Goal: Information Seeking & Learning: Understand process/instructions

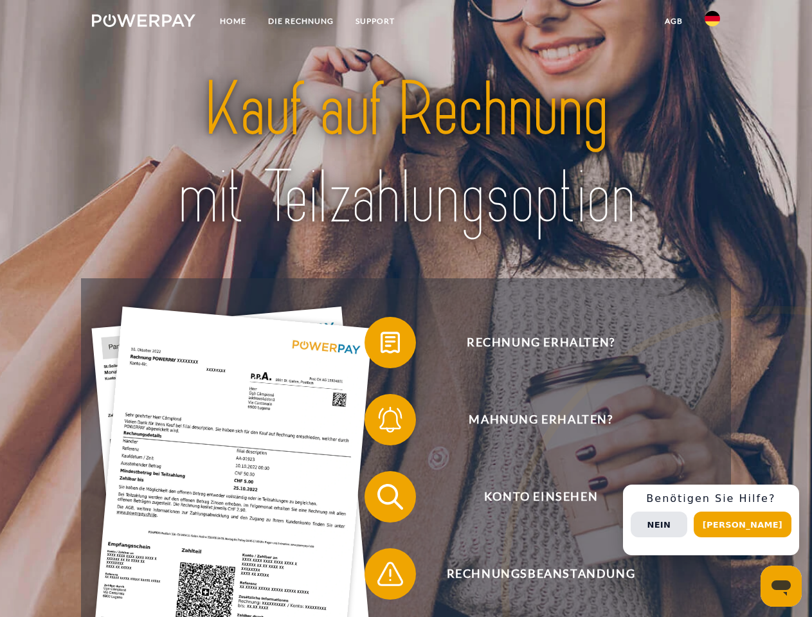
click at [143, 23] on img at bounding box center [144, 20] width 104 height 13
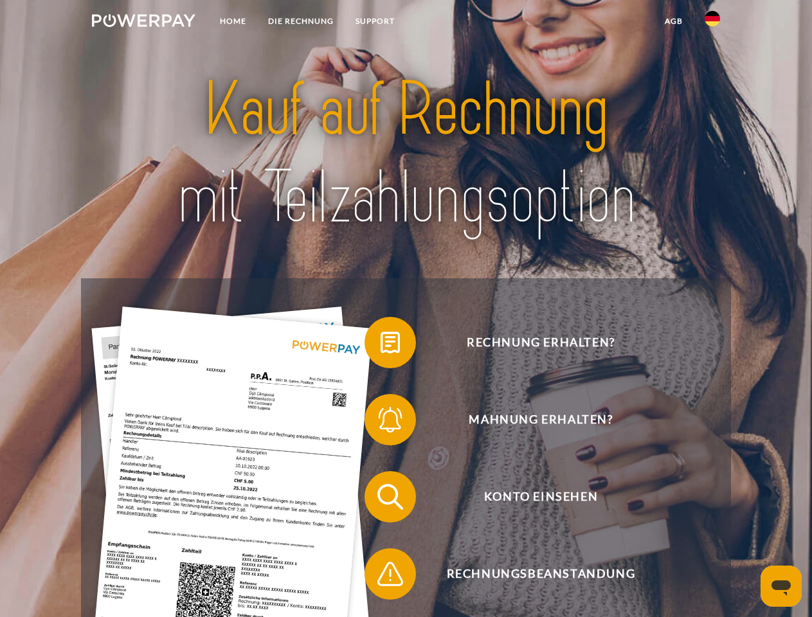
click at [712, 23] on img at bounding box center [712, 18] width 15 height 15
click at [673, 21] on link "agb" at bounding box center [674, 21] width 40 height 23
click at [381, 345] on span at bounding box center [371, 343] width 64 height 64
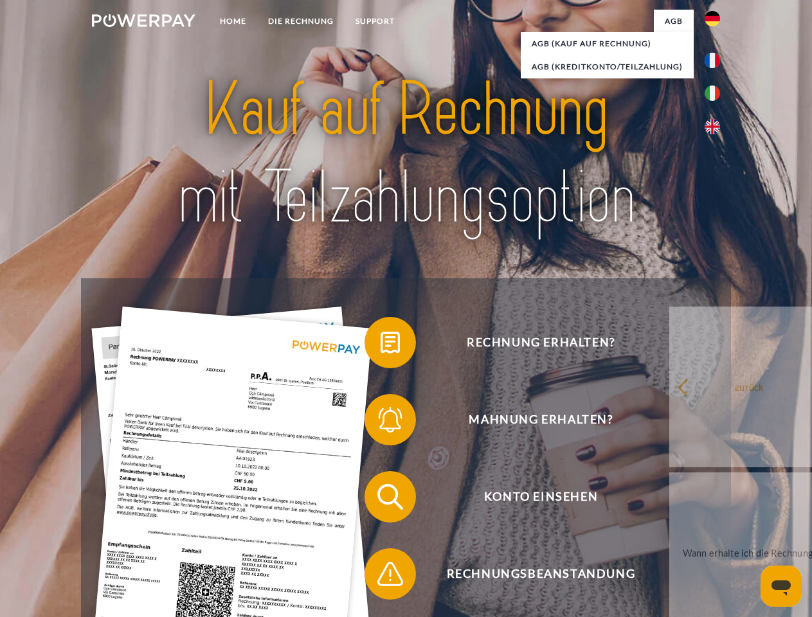
click at [381, 422] on div "Rechnung erhalten? Mahnung erhalten? Konto einsehen" at bounding box center [405, 535] width 649 height 514
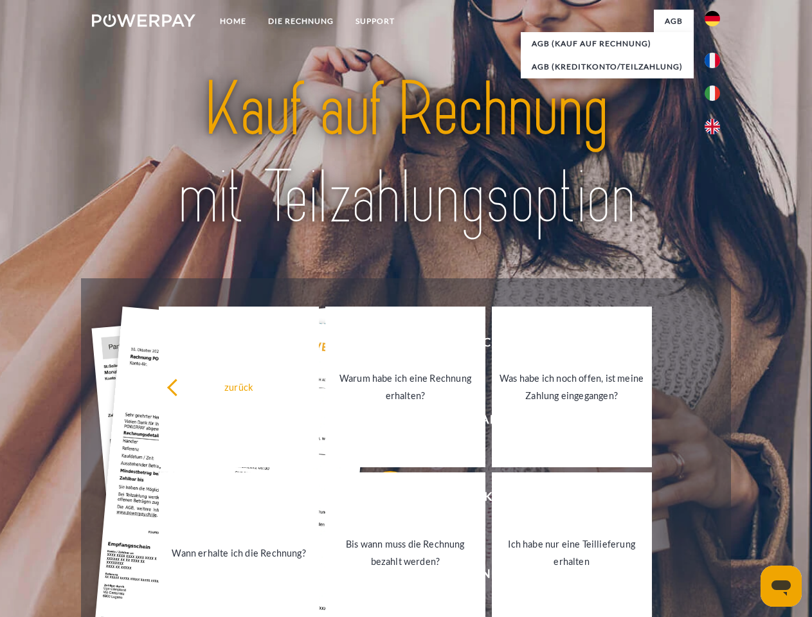
click at [381, 500] on link "Bis wann muss die Rechnung bezahlt werden?" at bounding box center [405, 553] width 160 height 161
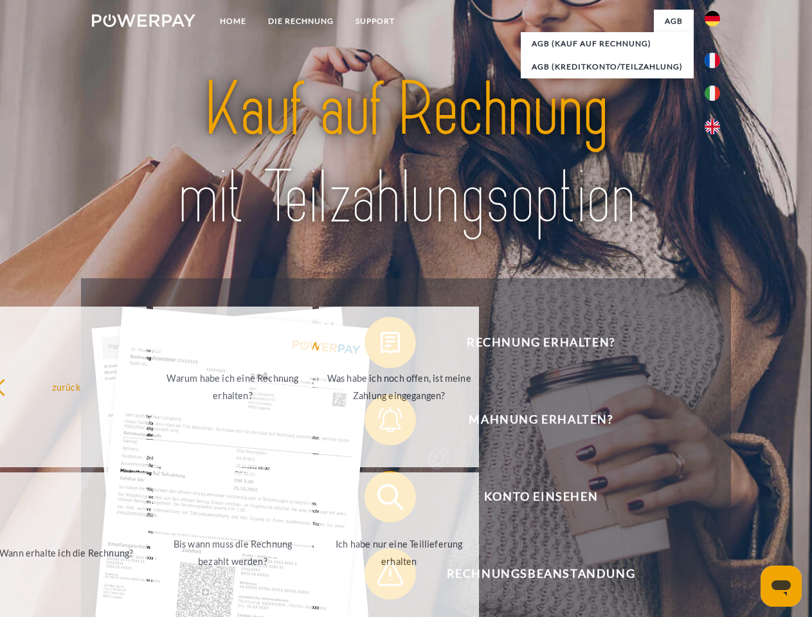
click at [381, 577] on span at bounding box center [371, 574] width 64 height 64
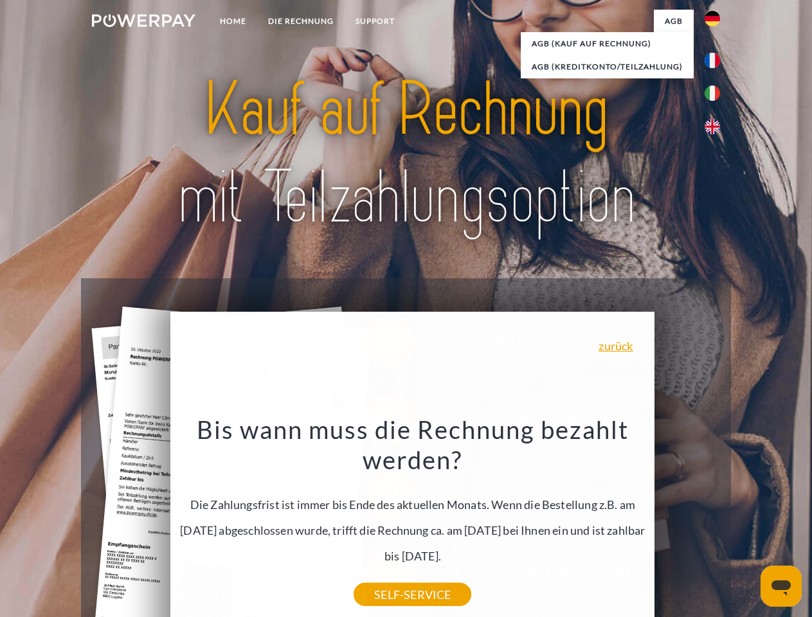
click at [716, 520] on div "Rechnung erhalten? Mahnung erhalten? Konto einsehen" at bounding box center [405, 535] width 649 height 514
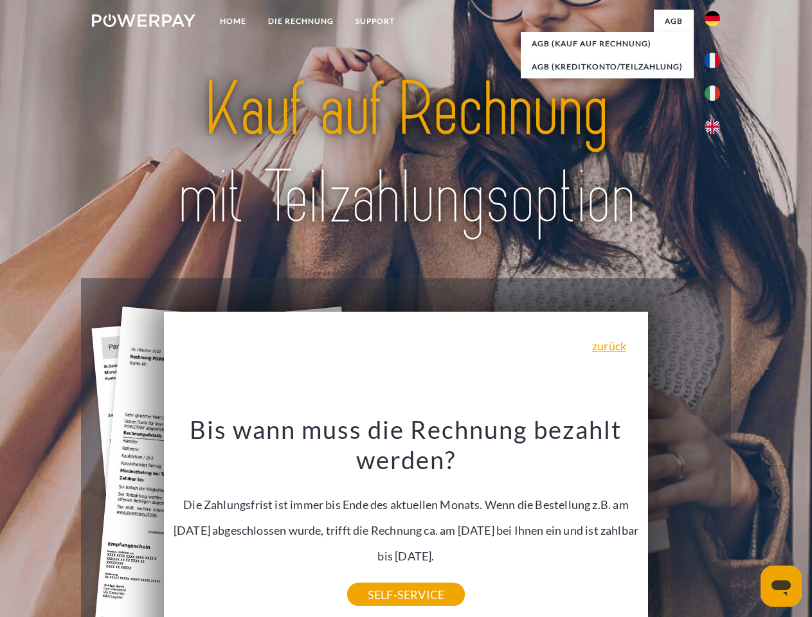
click at [684, 523] on span "Konto einsehen" at bounding box center [540, 496] width 315 height 51
click at [747, 525] on header "Home DIE RECHNUNG SUPPORT" at bounding box center [406, 444] width 812 height 888
